Goal: Navigation & Orientation: Go to known website

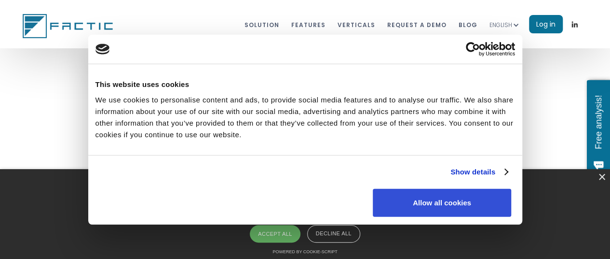
click at [511, 188] on button "Allow all cookies" at bounding box center [442, 202] width 138 height 28
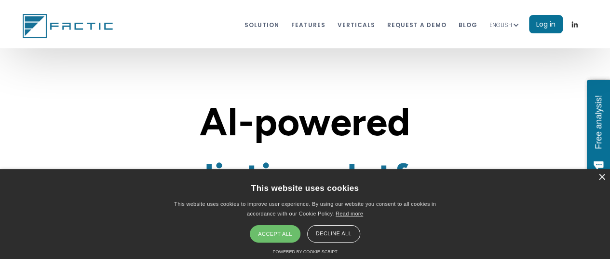
click at [277, 228] on div "Accept all" at bounding box center [275, 233] width 50 height 17
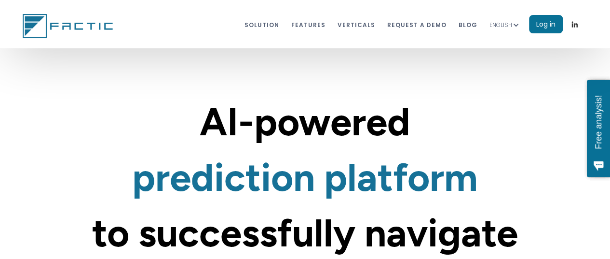
click at [502, 24] on div "ENGLISH" at bounding box center [501, 25] width 23 height 10
click at [504, 44] on link "SPANISH" at bounding box center [511, 49] width 43 height 19
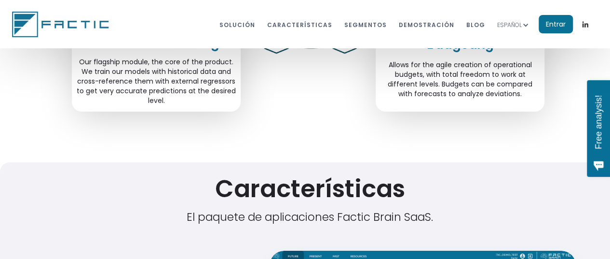
scroll to position [3434, 0]
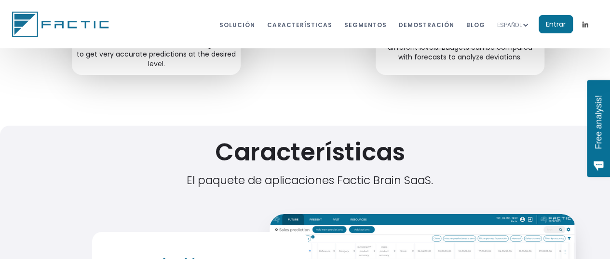
click at [583, 23] on img at bounding box center [585, 24] width 7 height 7
